Goal: Transaction & Acquisition: Purchase product/service

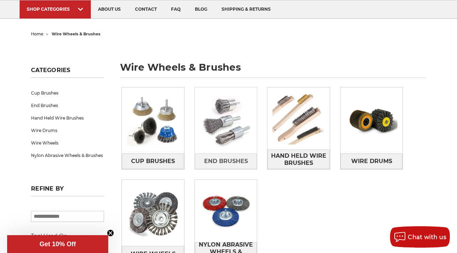
scroll to position [36, 0]
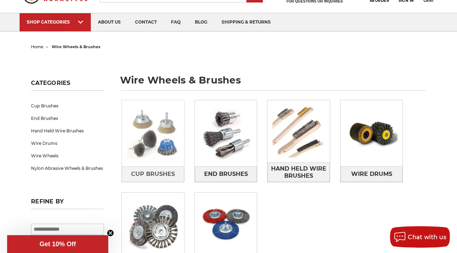
click at [155, 150] on img at bounding box center [153, 133] width 62 height 62
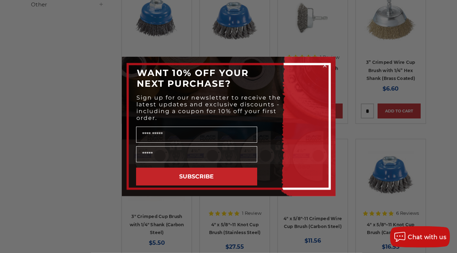
scroll to position [363, 0]
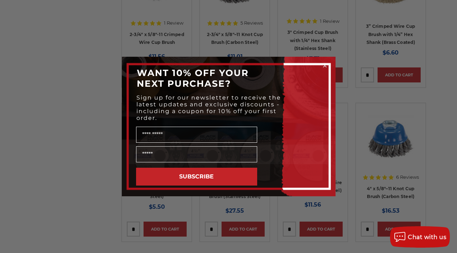
click at [387, 114] on div "Close dialog WANT 10% OFF YOUR NEXT PURCHASE? Sign up for our newsletter to rec…" at bounding box center [228, 126] width 457 height 253
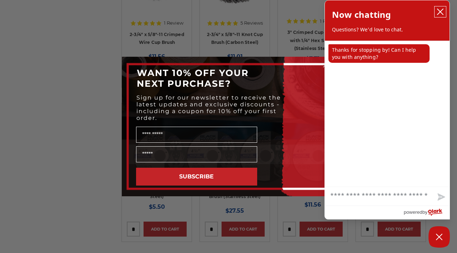
click at [444, 7] on button "close chatbox" at bounding box center [440, 11] width 11 height 11
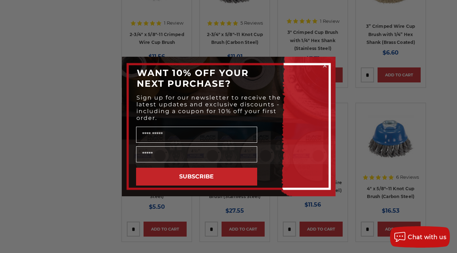
click at [325, 64] on circle "Close dialog" at bounding box center [324, 65] width 7 height 7
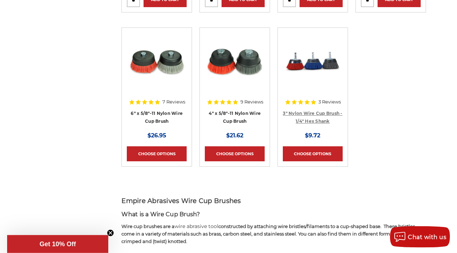
scroll to position [799, 0]
